Goal: Information Seeking & Learning: Learn about a topic

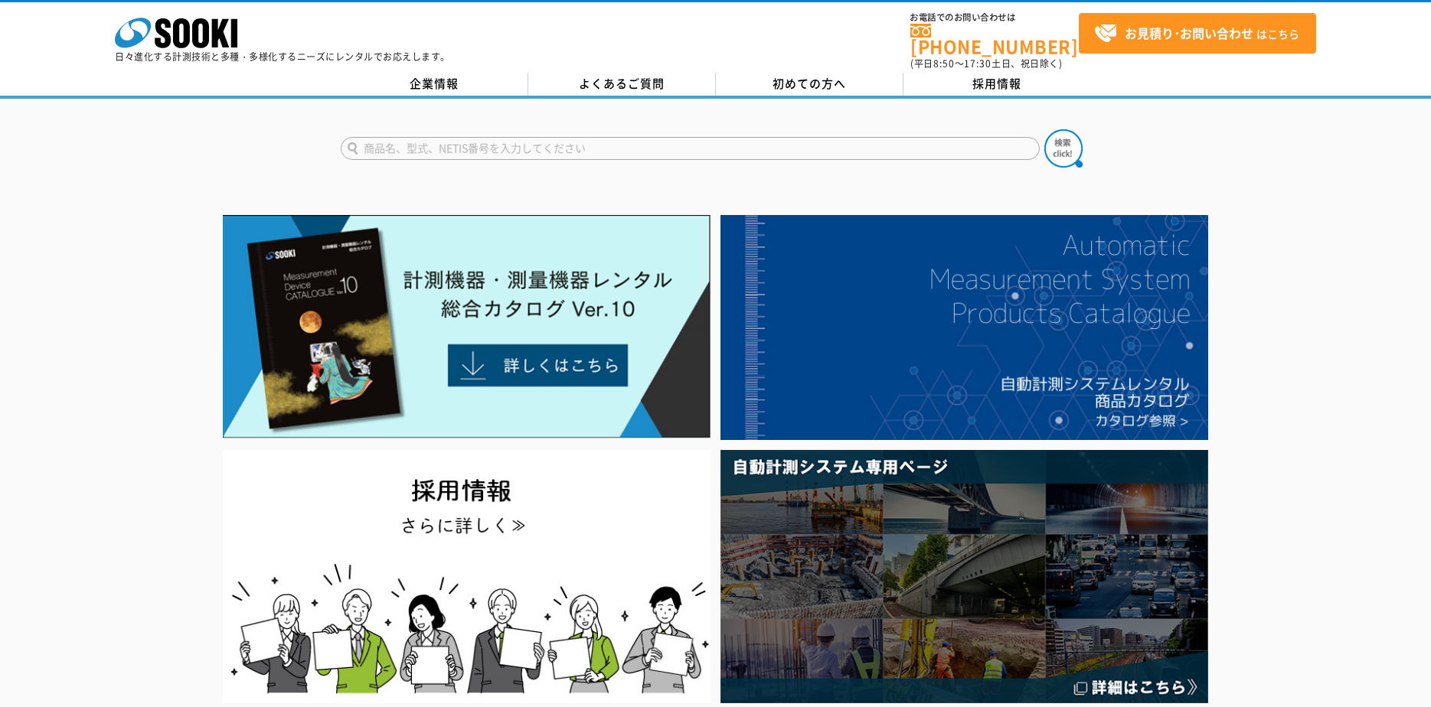
click at [429, 137] on input "text" at bounding box center [690, 148] width 699 height 23
type input "G-CAM02"
click at [1044, 129] on button at bounding box center [1063, 148] width 38 height 38
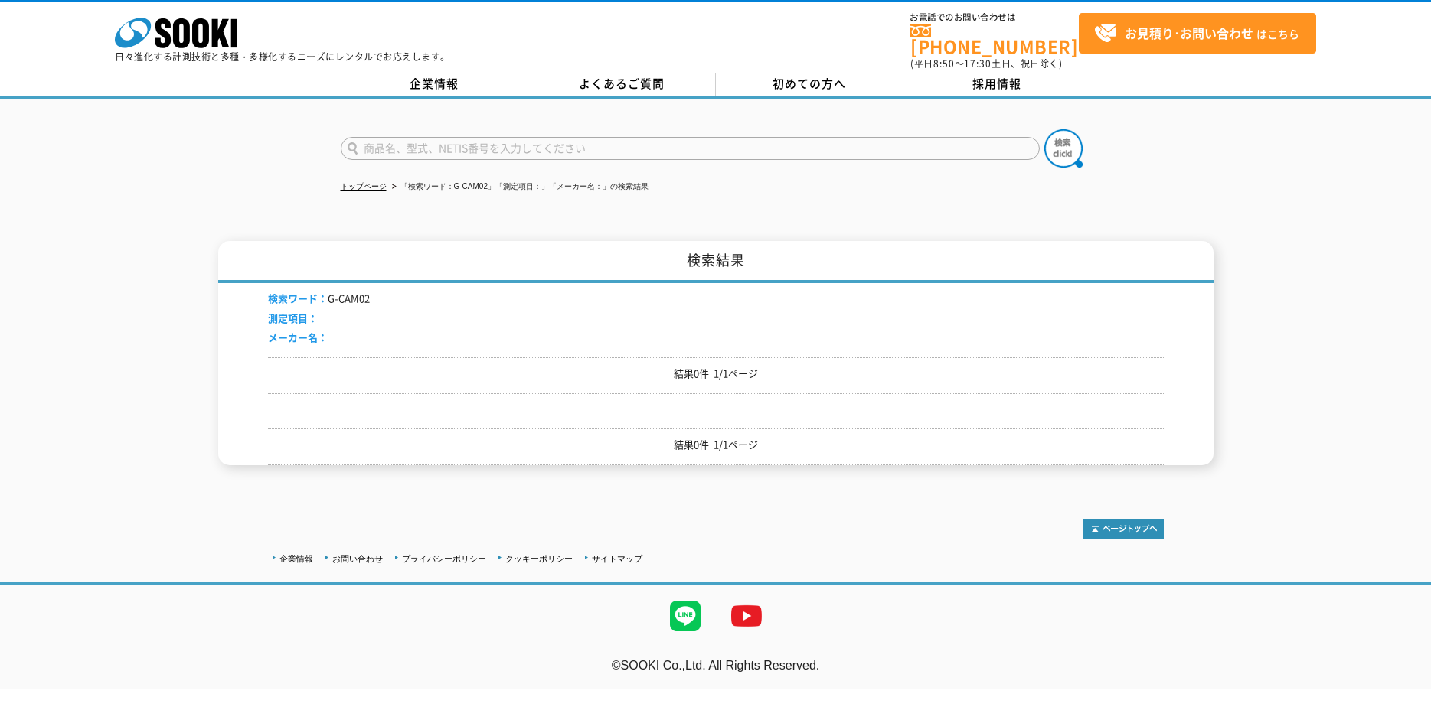
click at [431, 137] on input "text" at bounding box center [690, 148] width 699 height 23
type input "か"
type input "クラウド監視"
click at [1044, 129] on button at bounding box center [1063, 148] width 38 height 38
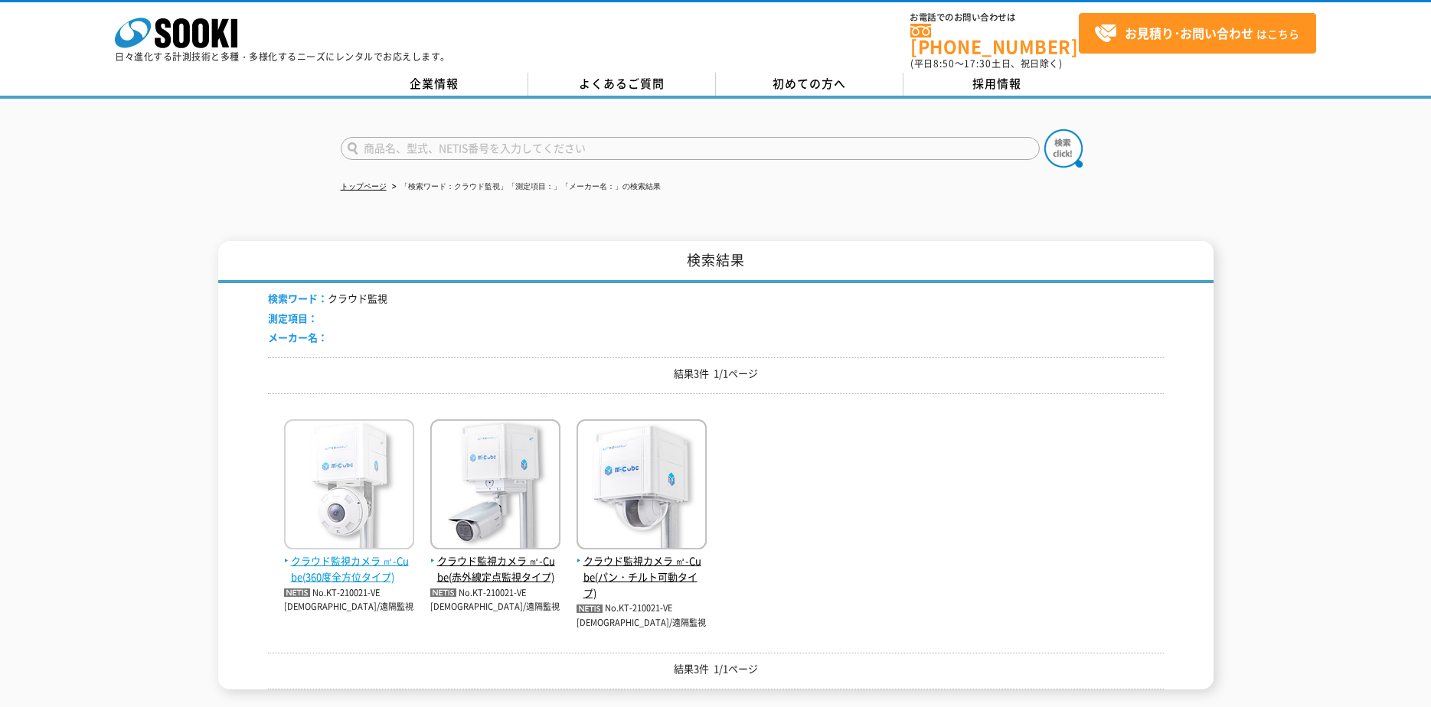
click at [355, 566] on span "クラウド監視カメラ ㎥-Cube(360度全方位タイプ)" at bounding box center [349, 570] width 130 height 32
click at [442, 142] on input "text" at bounding box center [690, 148] width 699 height 23
type input "ギ"
type input "Ｇーｃam"
click at [1044, 129] on button at bounding box center [1063, 148] width 38 height 38
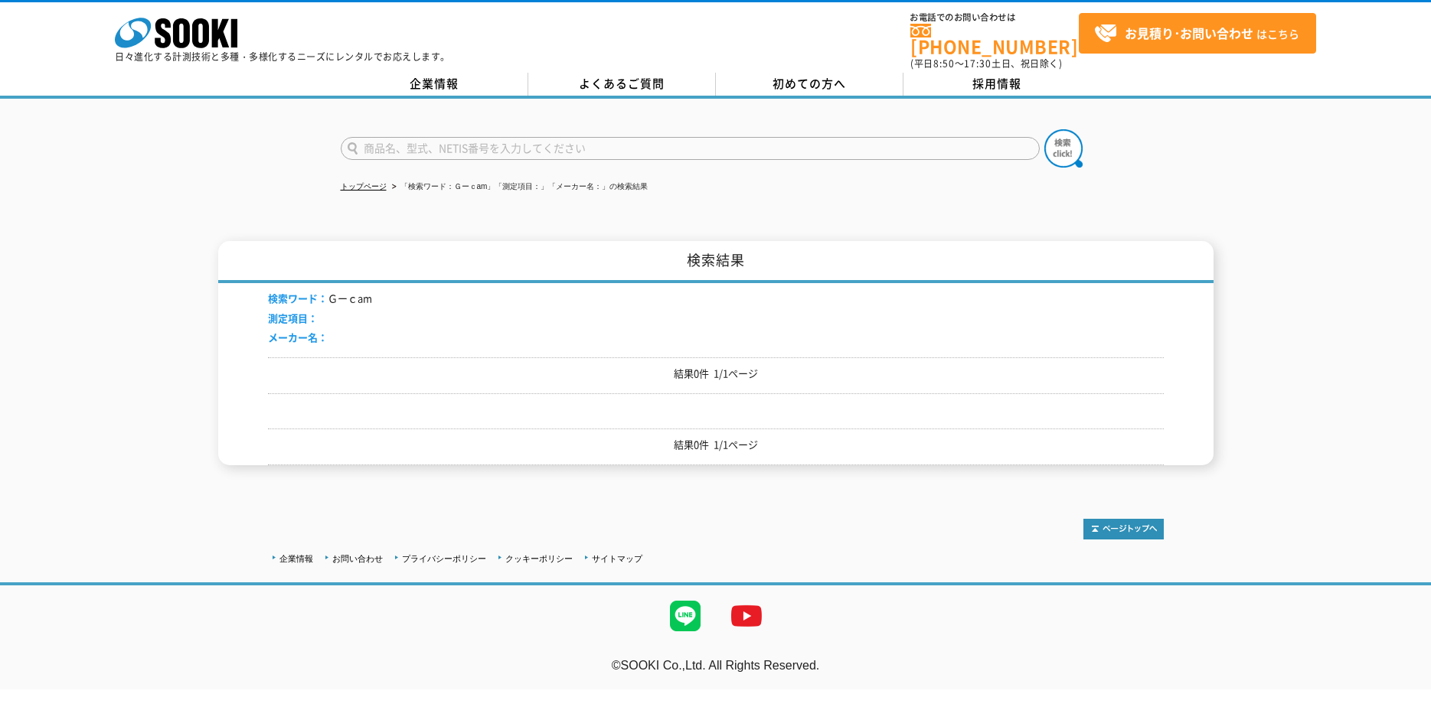
click at [394, 137] on input "text" at bounding box center [690, 148] width 699 height 23
type input "k"
type input "監視　カメラ"
click at [1044, 129] on button at bounding box center [1063, 148] width 38 height 38
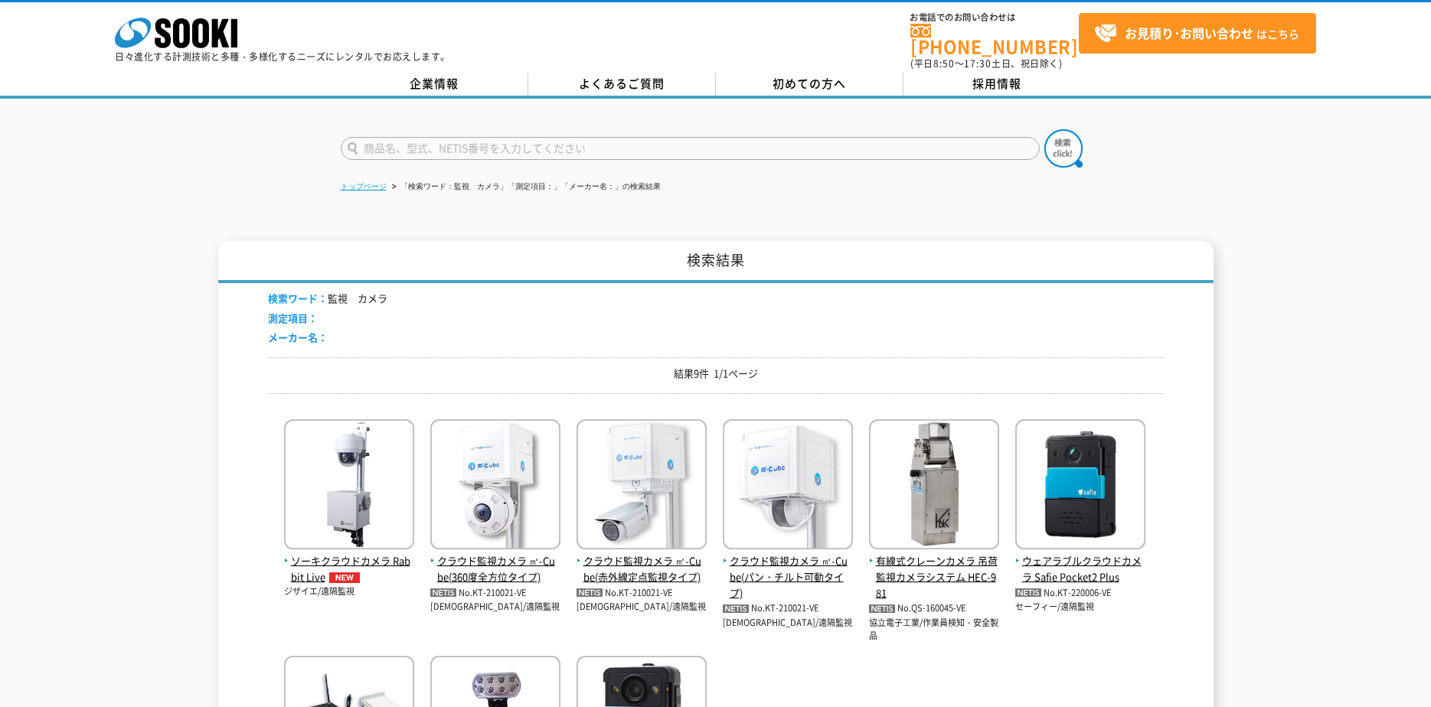
click at [386, 182] on link "トップページ" at bounding box center [364, 186] width 46 height 8
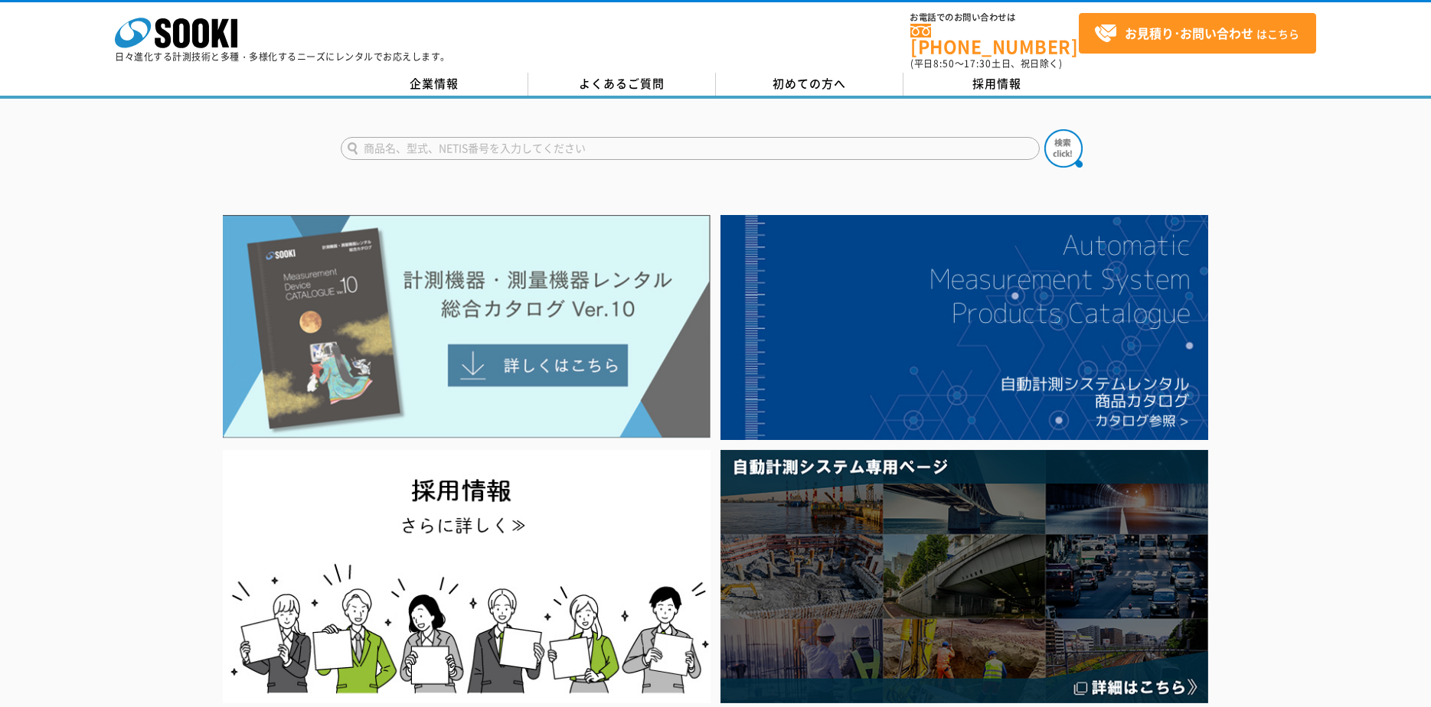
click at [577, 328] on img at bounding box center [467, 327] width 488 height 224
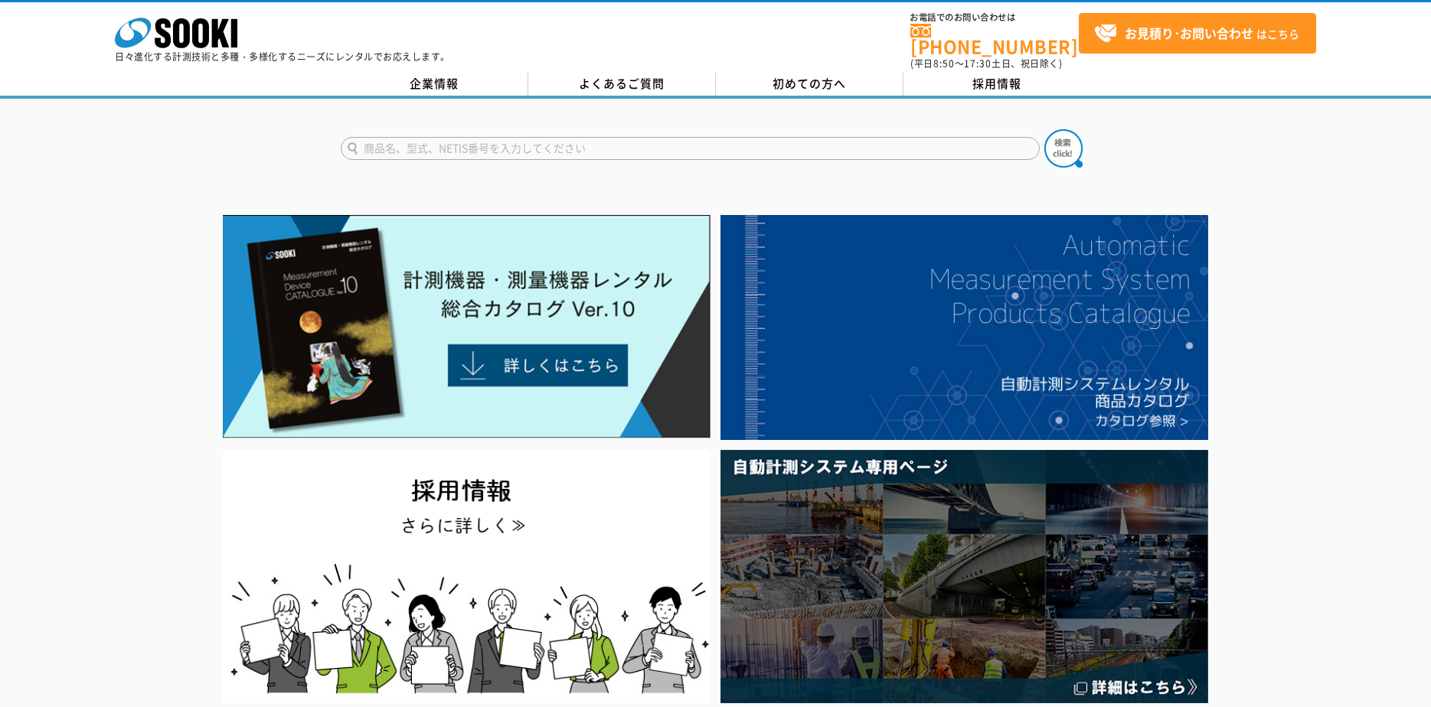
click at [609, 137] on input "text" at bounding box center [690, 148] width 699 height 23
type input "クラウド"
click at [1044, 129] on button at bounding box center [1063, 148] width 38 height 38
click at [1056, 142] on img at bounding box center [1063, 148] width 38 height 38
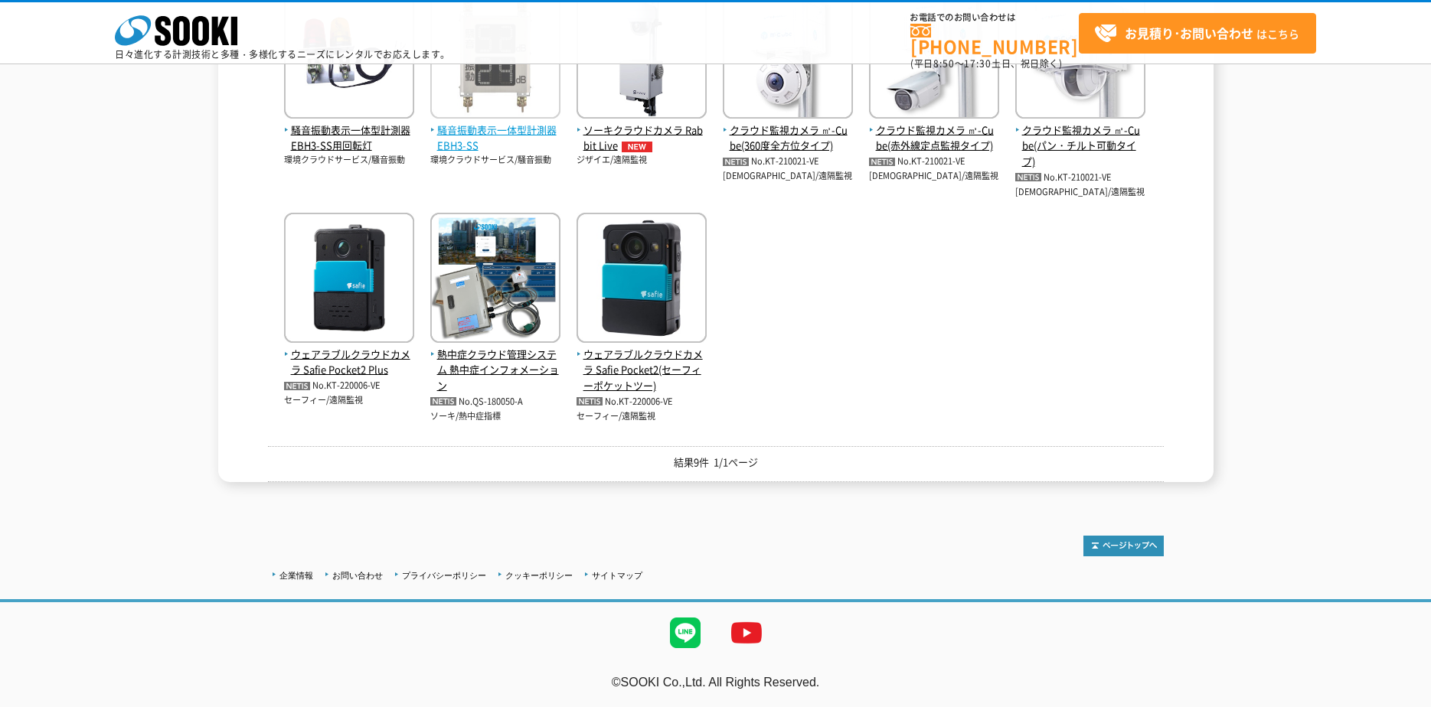
scroll to position [132, 0]
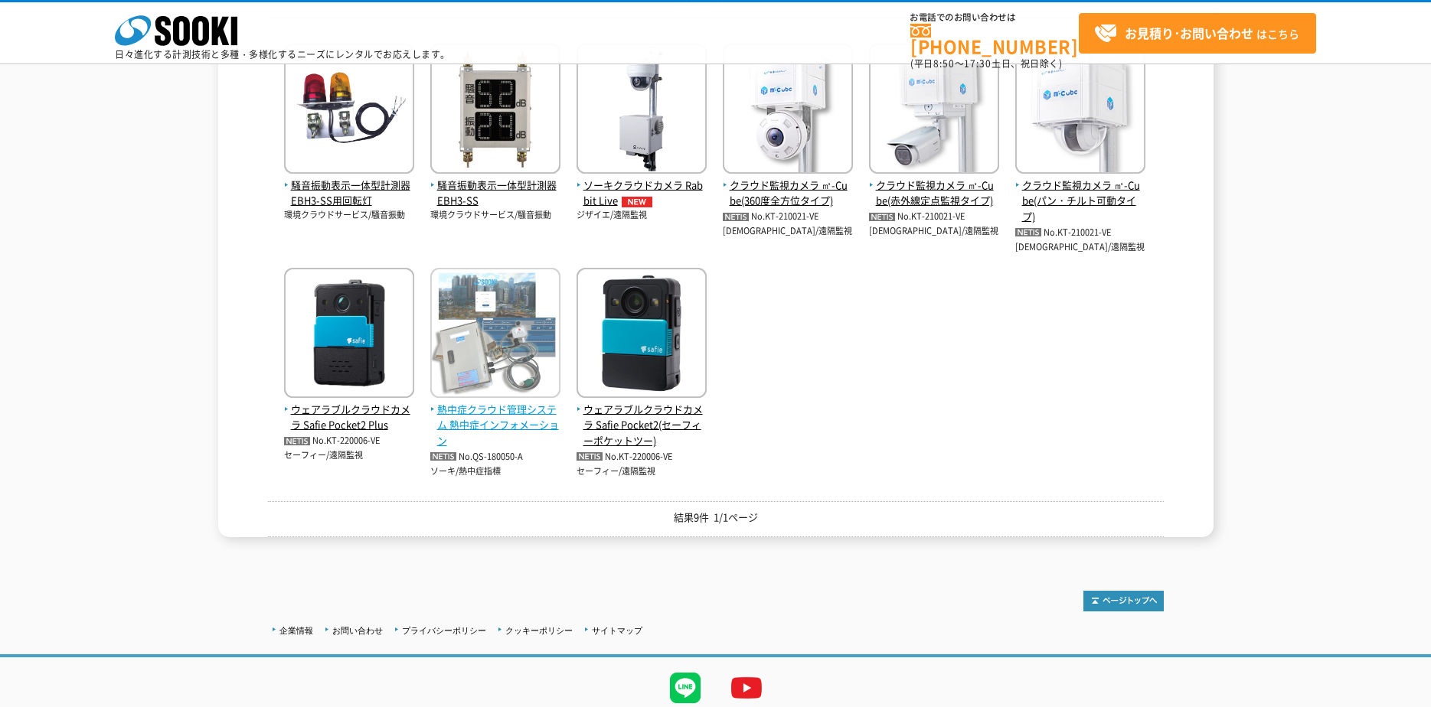
scroll to position [306, 0]
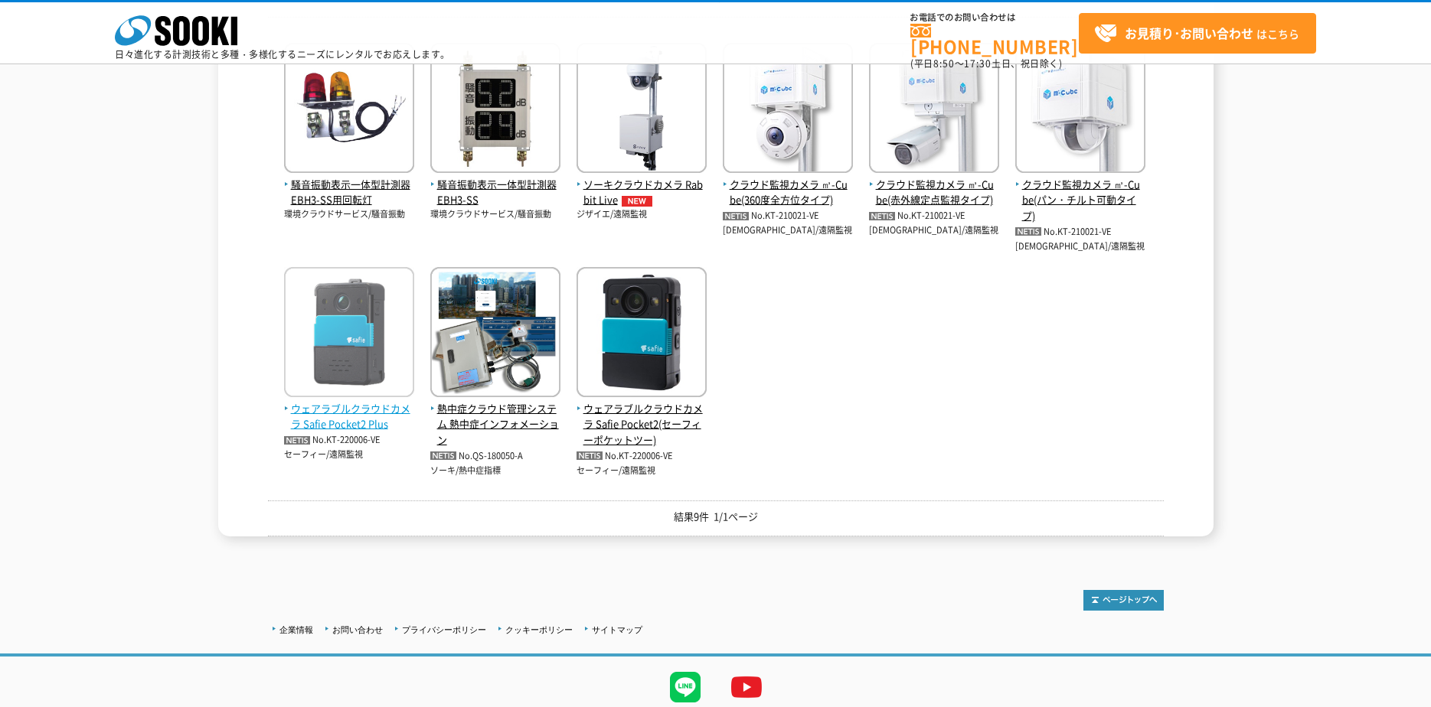
click at [372, 420] on span "ウェアラブルクラウドカメラ Safie Pocket2 Plus" at bounding box center [349, 417] width 130 height 32
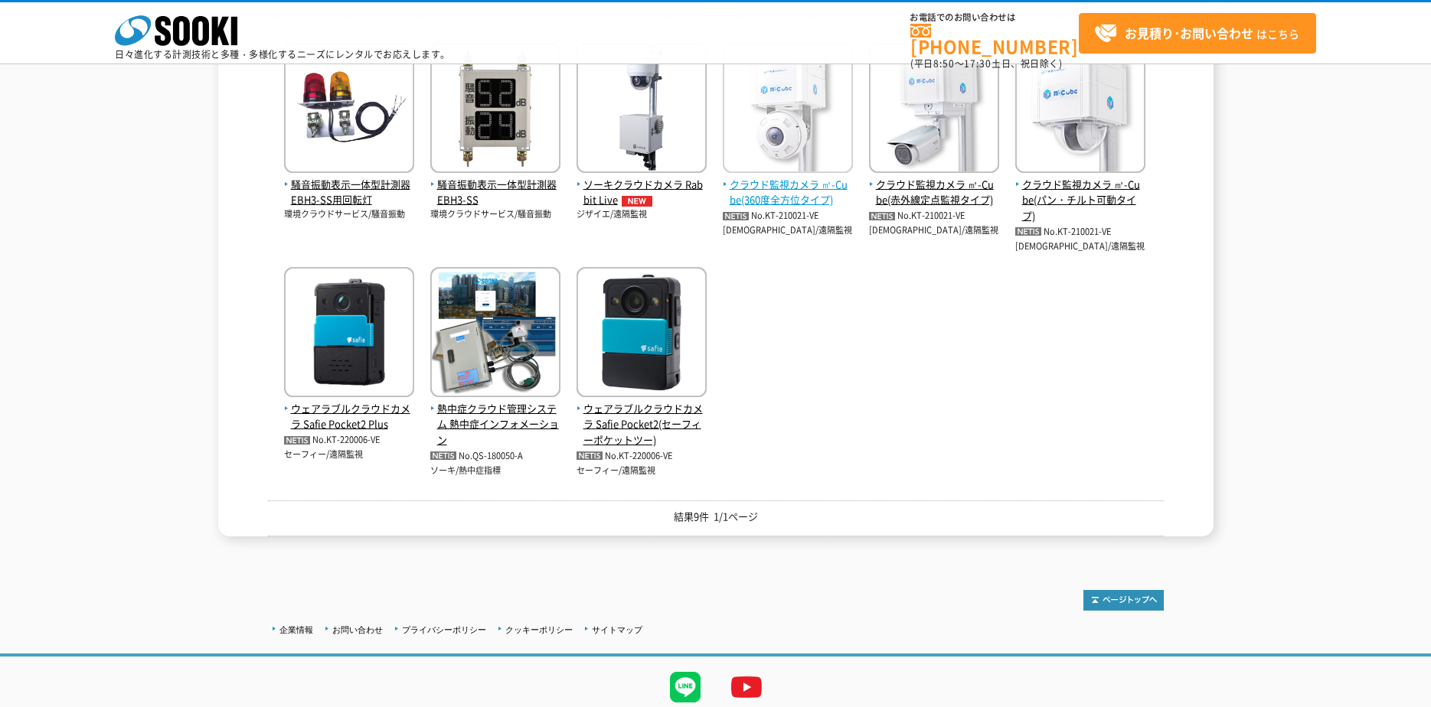
click at [815, 190] on span "クラウド監視カメラ ㎥-Cube(360度全方位タイプ)" at bounding box center [788, 193] width 130 height 32
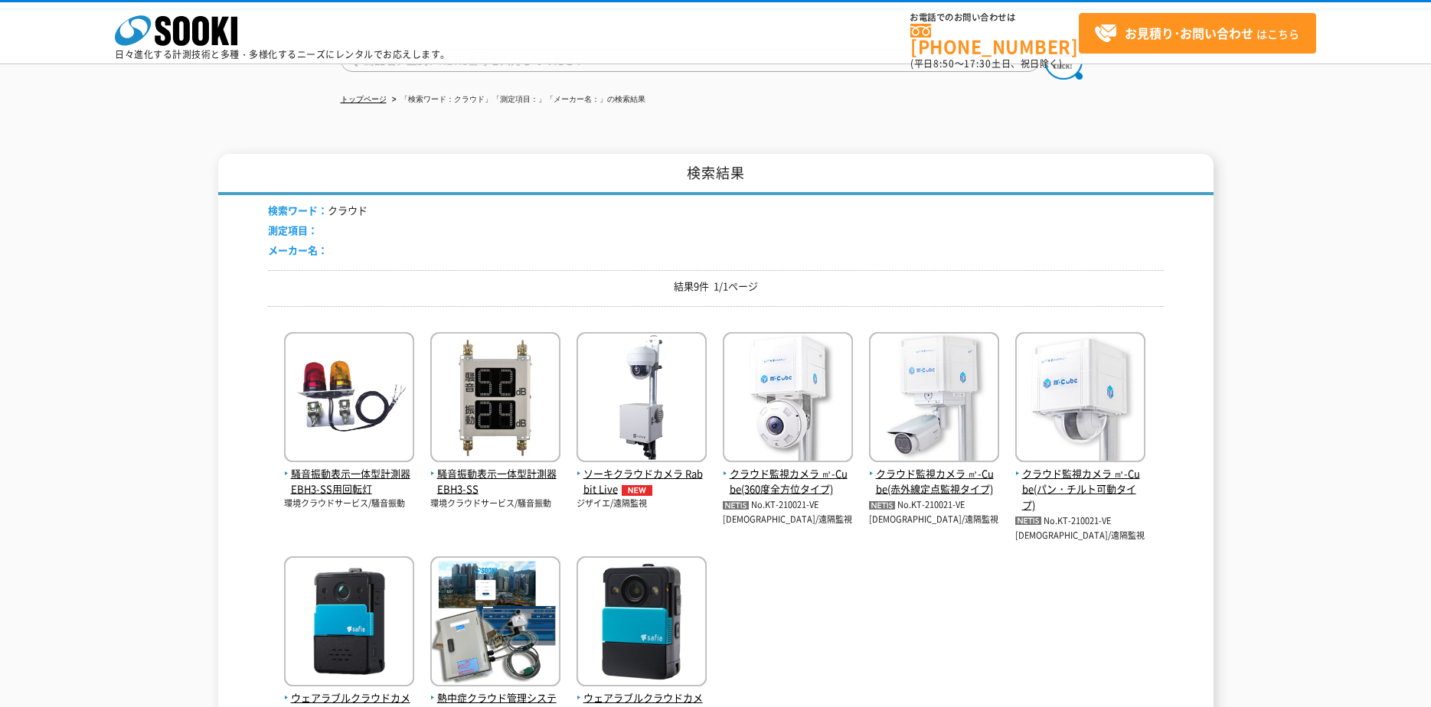
scroll to position [0, 0]
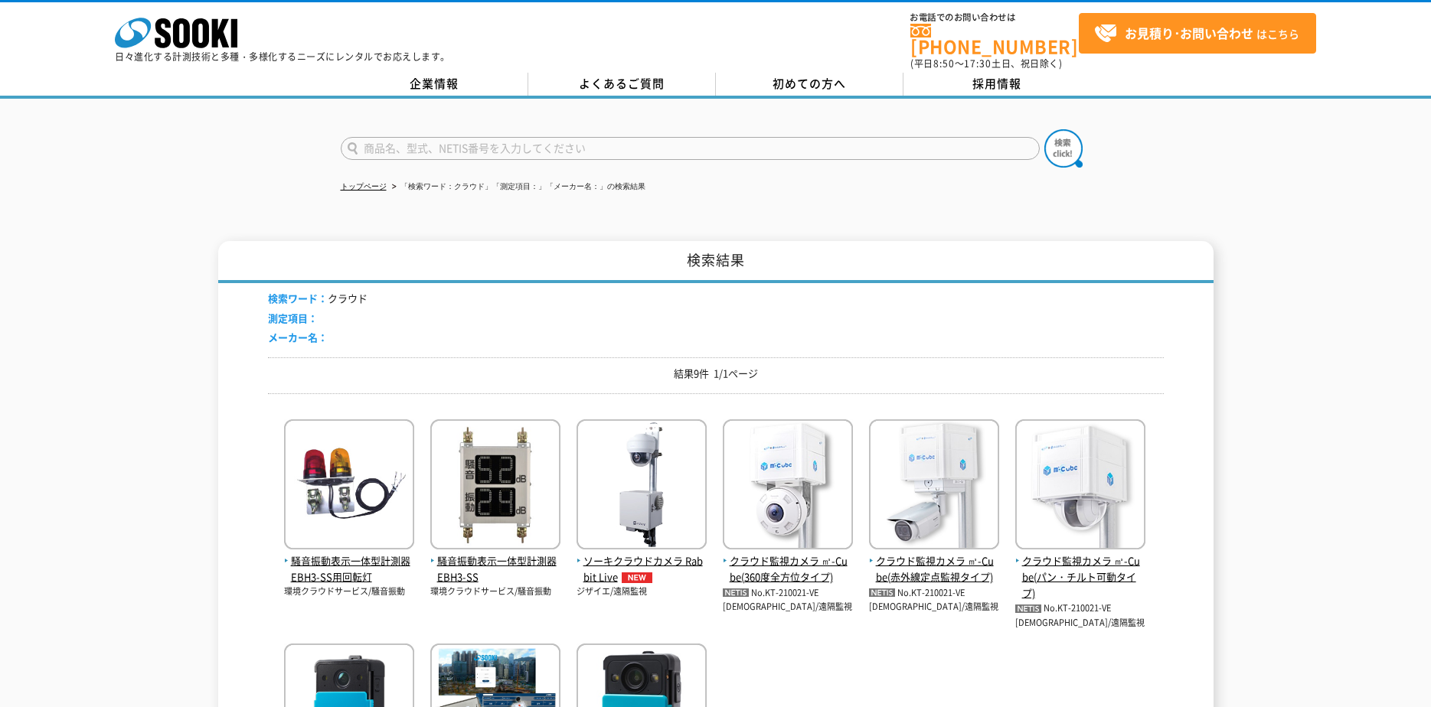
click at [446, 142] on input "text" at bounding box center [690, 148] width 699 height 23
type input "ソーラー　カメラ"
click at [1044, 129] on button at bounding box center [1063, 148] width 38 height 38
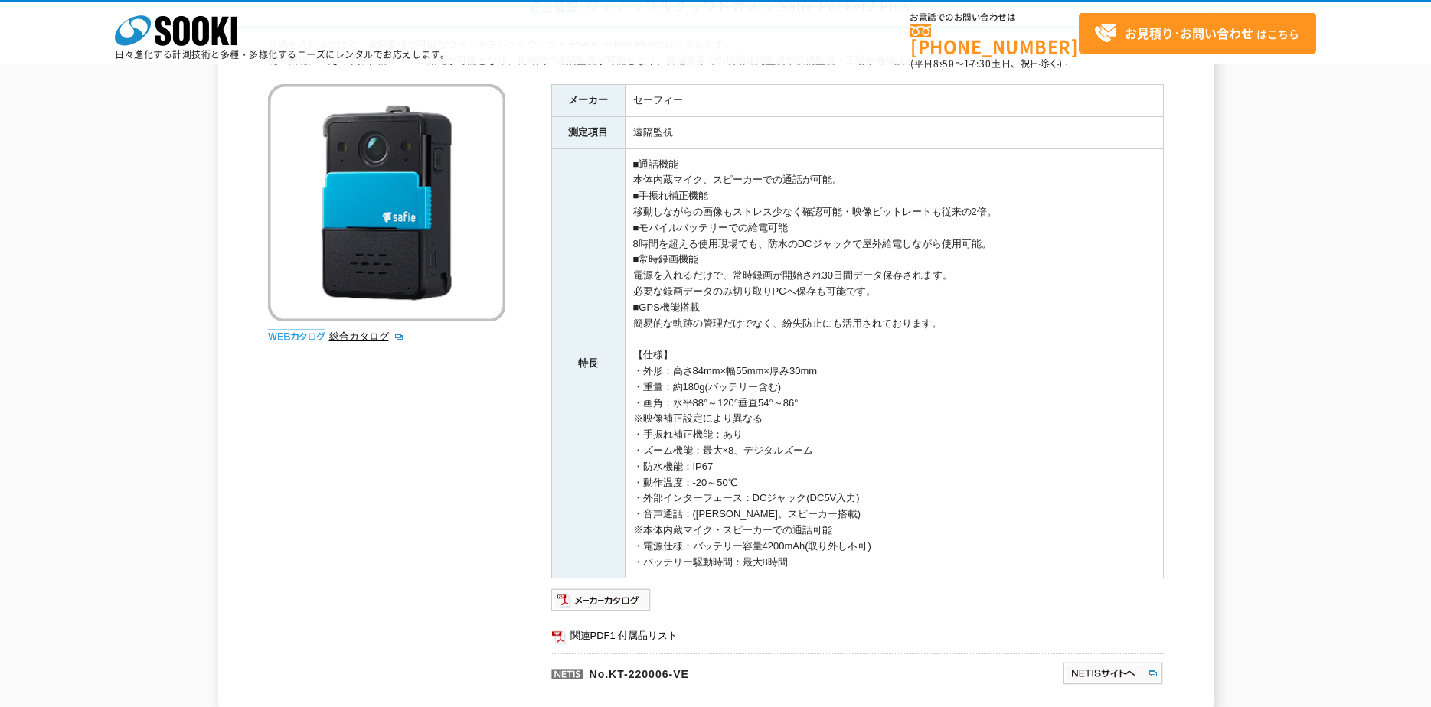
scroll to position [230, 0]
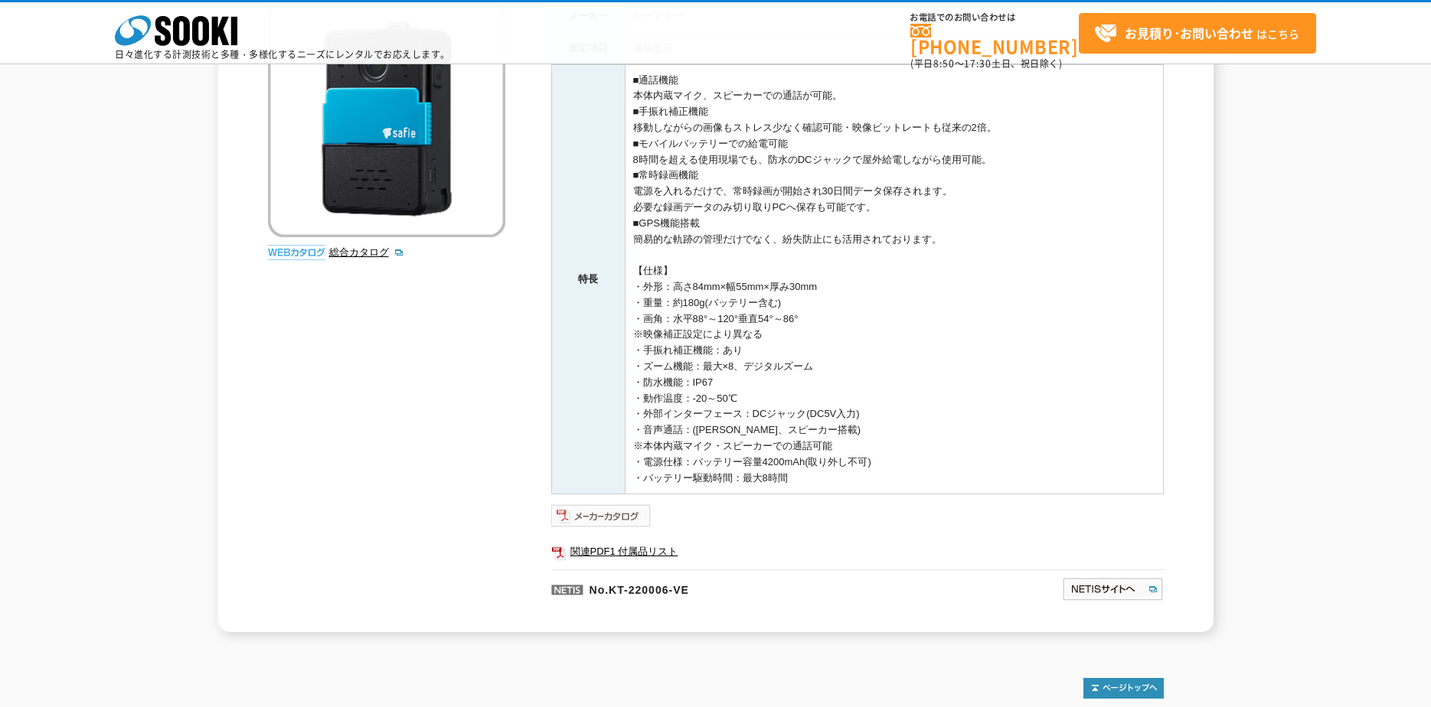
click at [629, 516] on img at bounding box center [601, 516] width 100 height 25
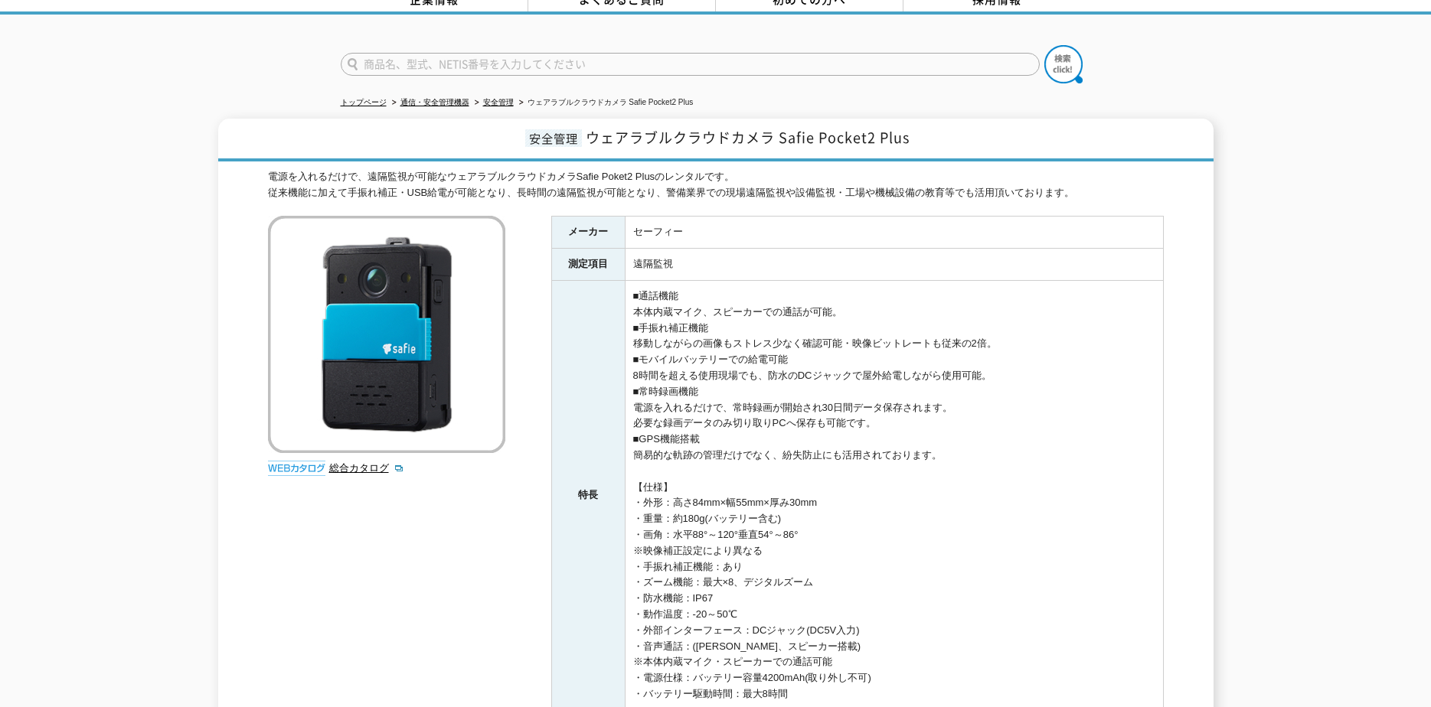
scroll to position [0, 0]
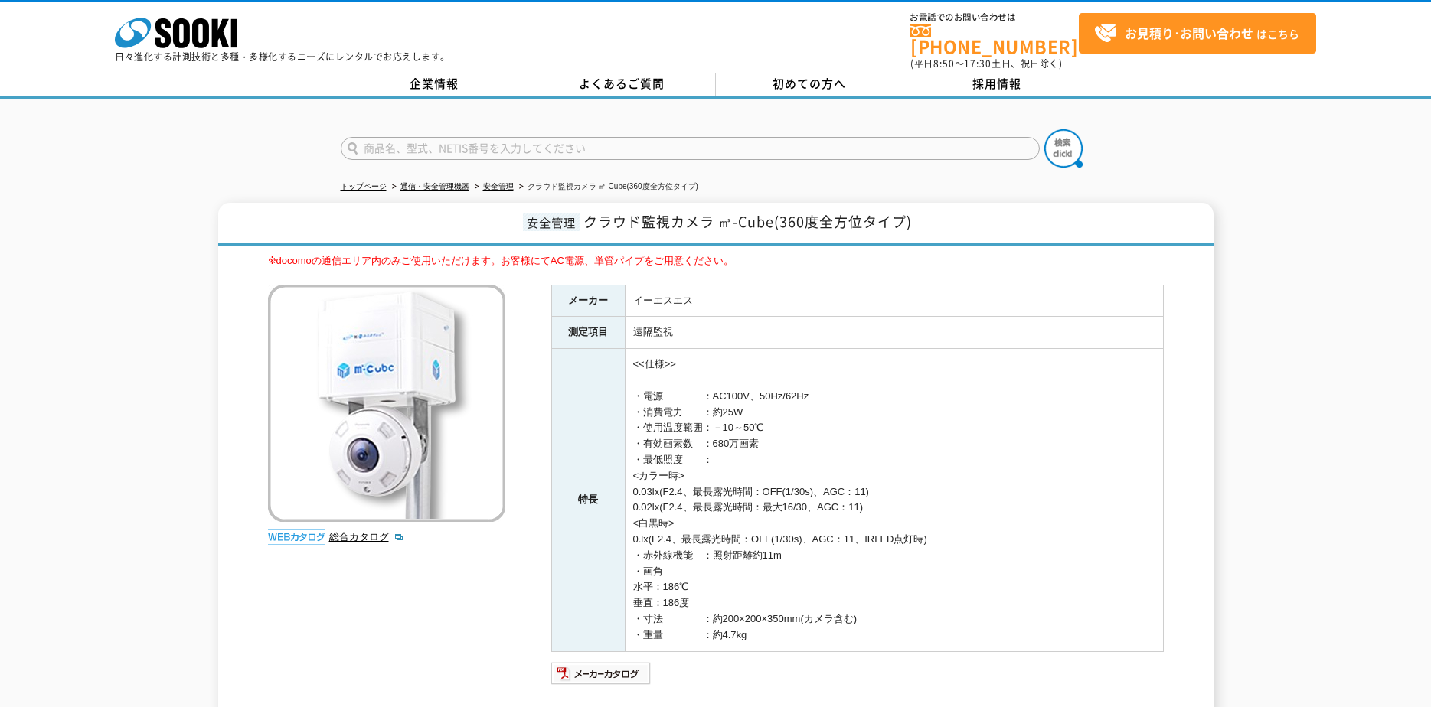
click at [1379, 237] on div "安全管理 クラウド監視カメラ ㎥-Cube(360度全方位タイプ) ※docomoの通信エリア内のみご使用いただけます。お客様にてAC電源、単管パイプをご用意…" at bounding box center [715, 486] width 1431 height 567
